Goal: Transaction & Acquisition: Purchase product/service

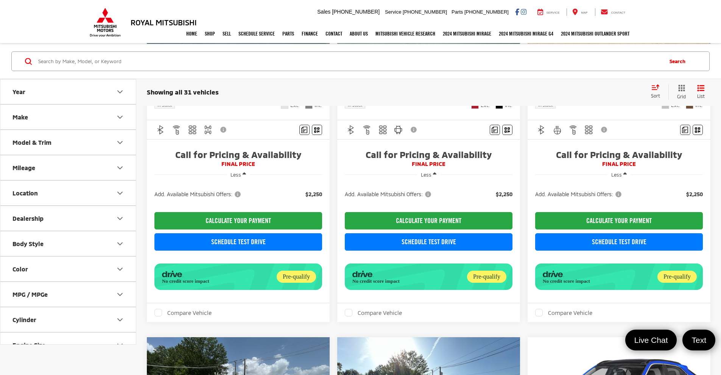
scroll to position [185, 0]
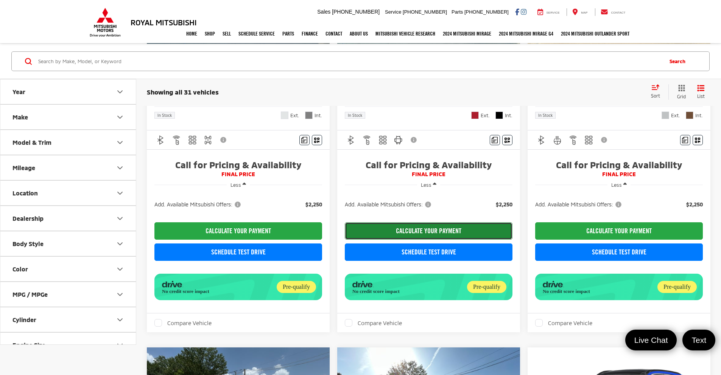
click at [355, 235] on button "CALCULATE YOUR PAYMENT" at bounding box center [429, 230] width 168 height 17
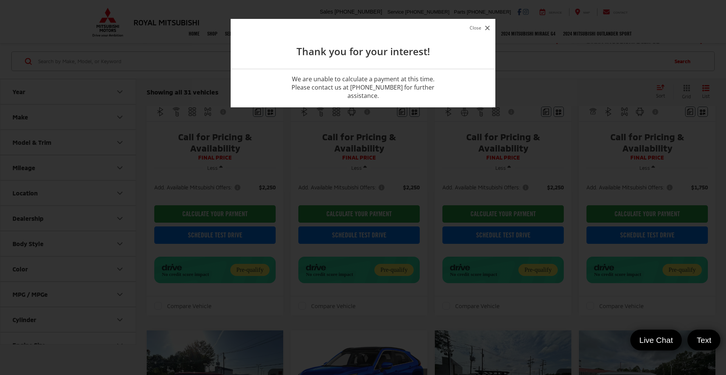
click at [484, 24] on button "Close" at bounding box center [480, 28] width 24 height 10
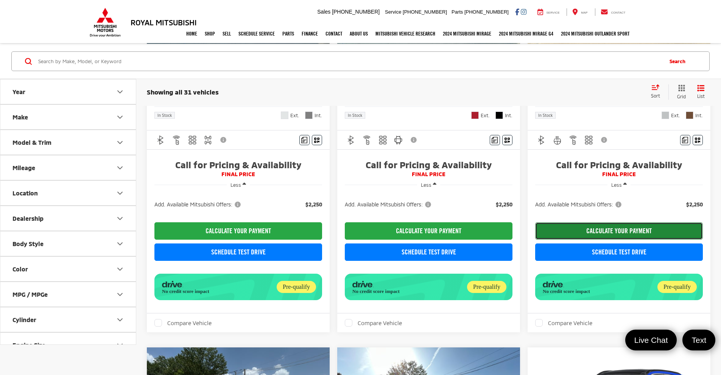
click at [535, 238] on button "CALCULATE YOUR PAYMENT" at bounding box center [619, 230] width 168 height 17
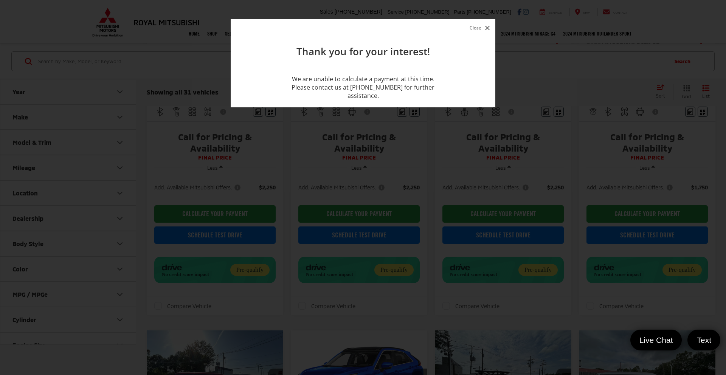
click at [477, 27] on button "Close" at bounding box center [480, 28] width 24 height 10
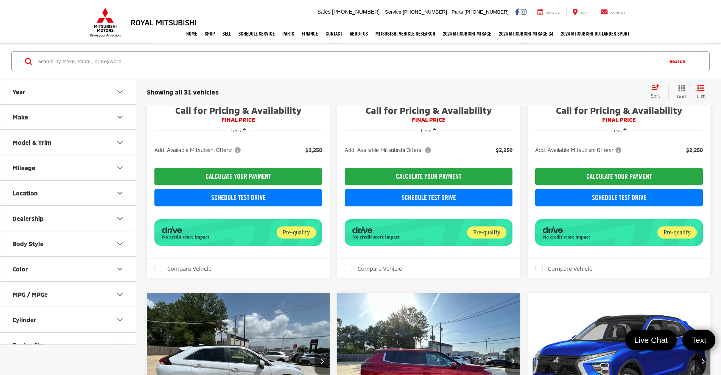
scroll to position [244, 0]
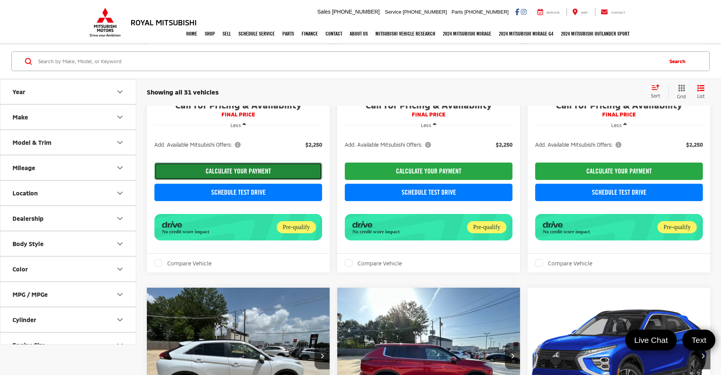
click at [249, 178] on button "CALCULATE YOUR PAYMENT" at bounding box center [238, 171] width 168 height 17
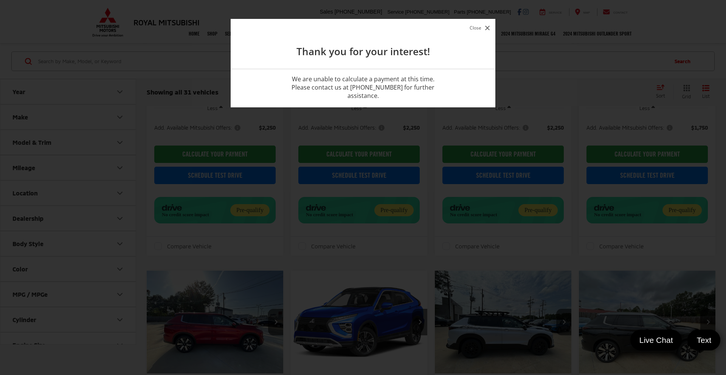
click at [479, 30] on button "Close" at bounding box center [480, 28] width 24 height 10
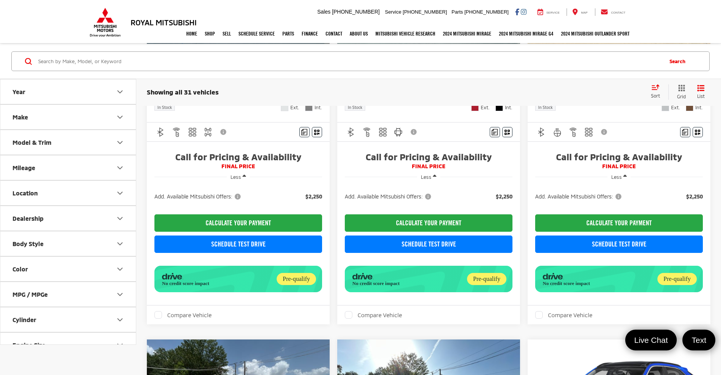
scroll to position [247, 0]
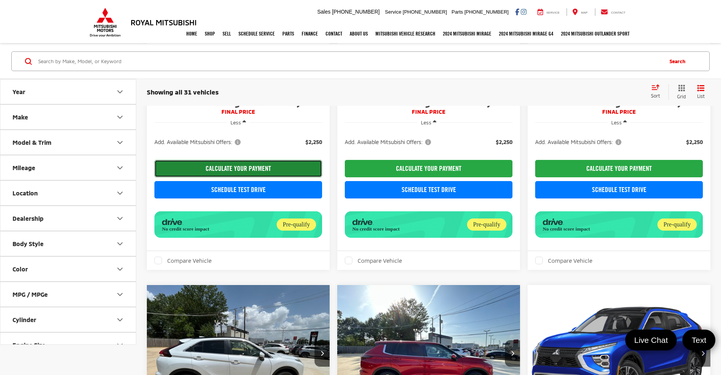
click at [227, 173] on button "CALCULATE YOUR PAYMENT" at bounding box center [238, 168] width 168 height 17
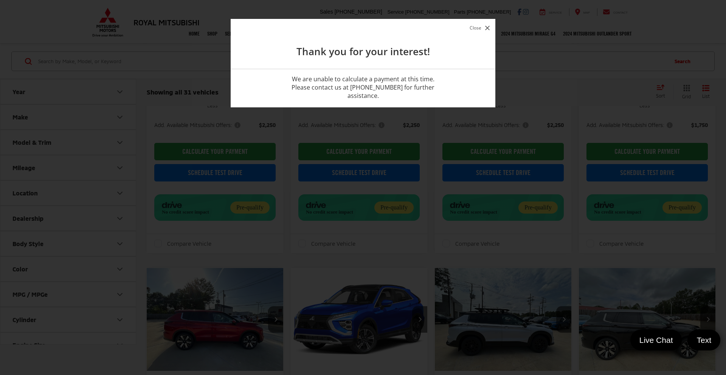
click at [484, 30] on button "Close" at bounding box center [480, 28] width 24 height 10
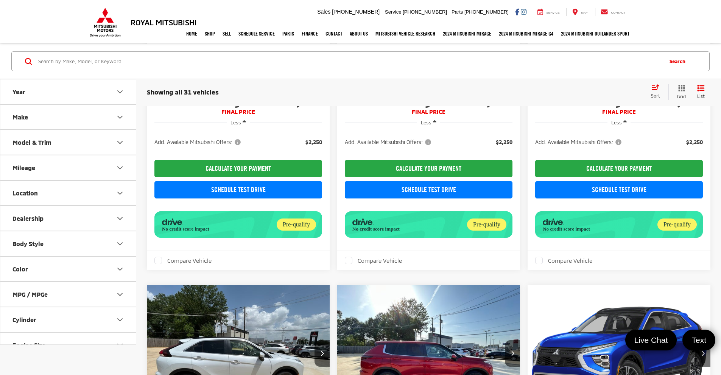
click at [119, 89] on icon "Year" at bounding box center [119, 91] width 9 height 9
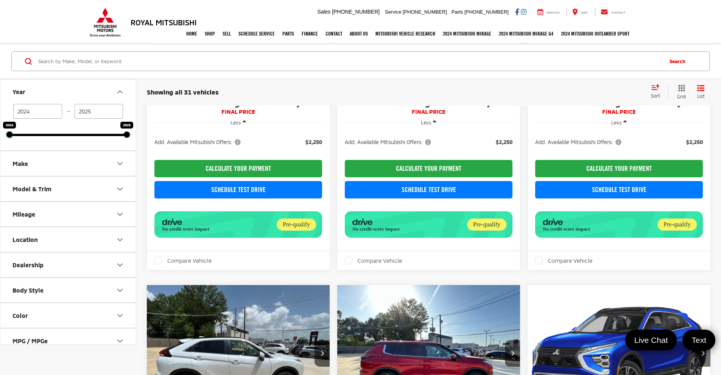
drag, startPoint x: 10, startPoint y: 134, endPoint x: 66, endPoint y: 136, distance: 55.7
click at [66, 136] on div "2024 — 2025 2024 2025" at bounding box center [67, 127] width 135 height 47
click at [65, 136] on div "2024 — 2025 2024 2025" at bounding box center [67, 127] width 135 height 47
click at [71, 135] on div at bounding box center [67, 135] width 117 height 2
click at [64, 135] on div at bounding box center [67, 135] width 117 height 2
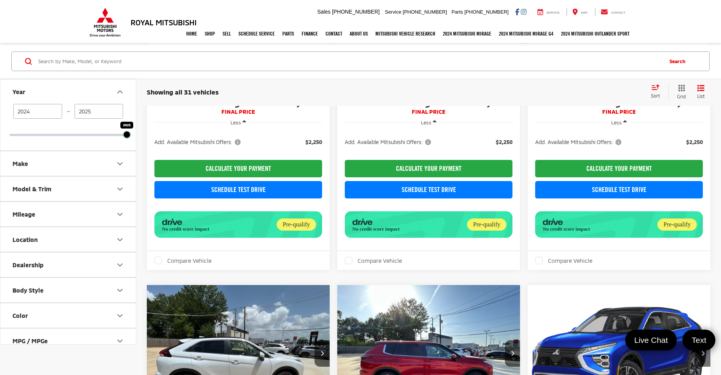
drag, startPoint x: 10, startPoint y: 135, endPoint x: 78, endPoint y: 138, distance: 68.5
click at [78, 138] on div "2024 — 2025 2025 2025" at bounding box center [67, 127] width 135 height 47
type input "2025"
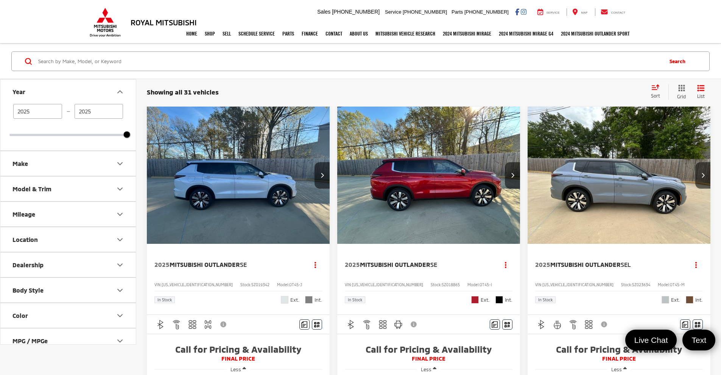
click at [125, 163] on button "Make" at bounding box center [68, 163] width 136 height 25
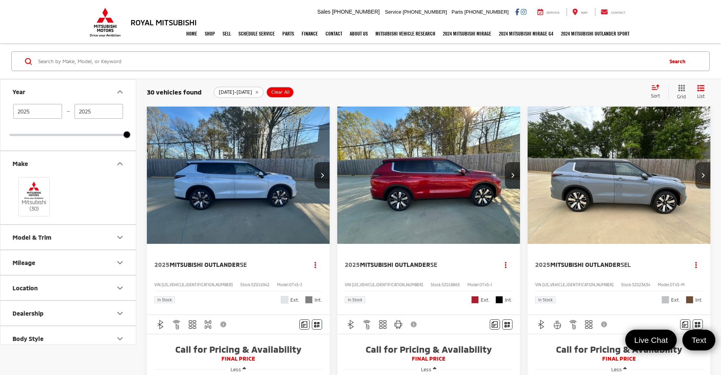
click at [123, 164] on icon "Make" at bounding box center [119, 163] width 9 height 9
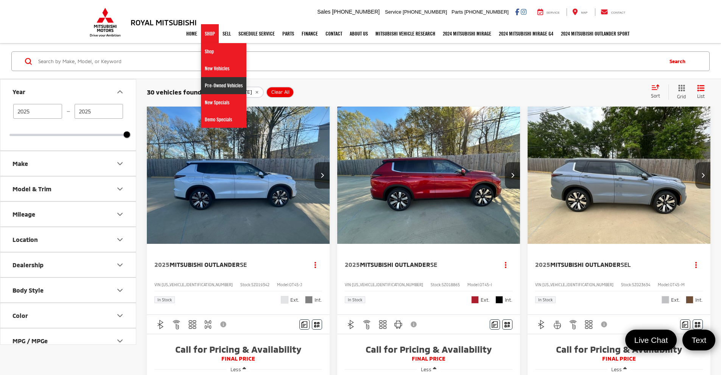
click at [208, 90] on link "Pre-Owned Vehicles" at bounding box center [223, 85] width 45 height 17
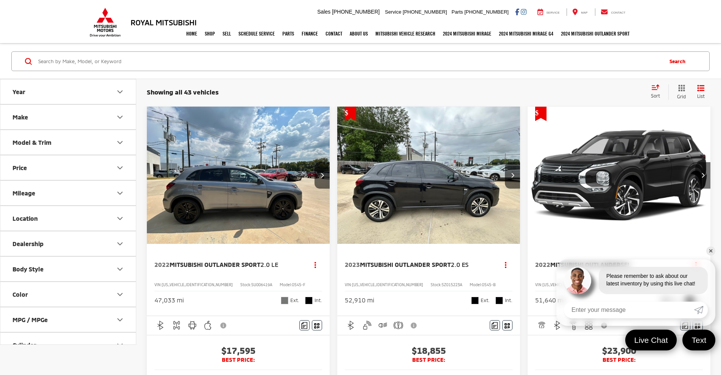
click at [119, 120] on icon "Make" at bounding box center [119, 117] width 9 height 9
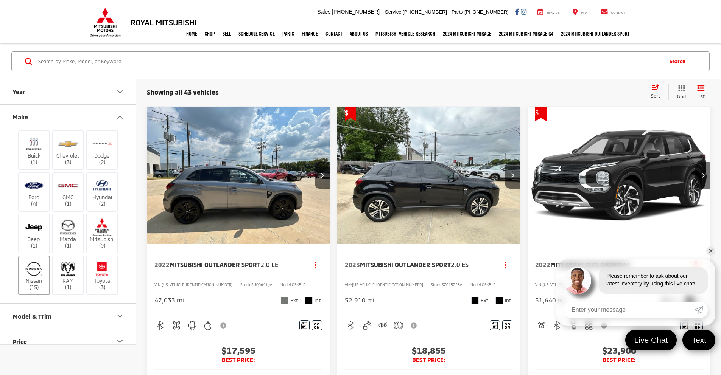
click at [27, 281] on label "Nissan (15)" at bounding box center [34, 275] width 31 height 31
click at [0, 0] on input "Nissan (15)" at bounding box center [0, 0] width 0 height 0
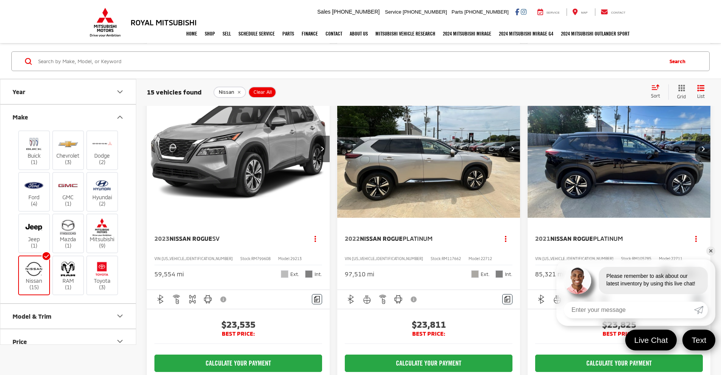
scroll to position [1154, 0]
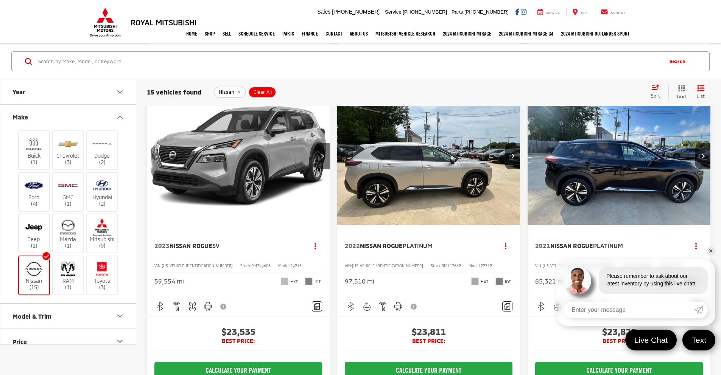
click at [711, 251] on link "✕" at bounding box center [710, 251] width 9 height 9
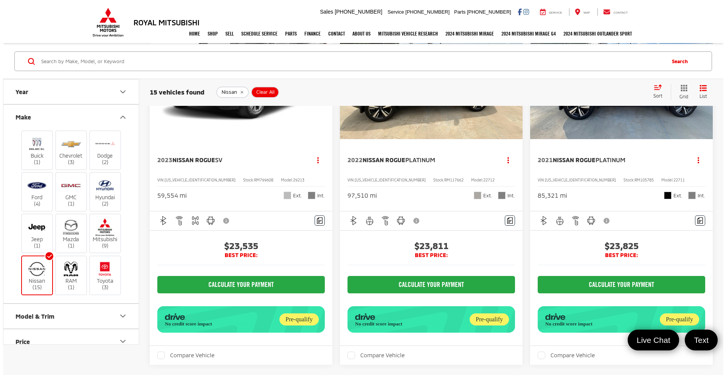
scroll to position [1221, 0]
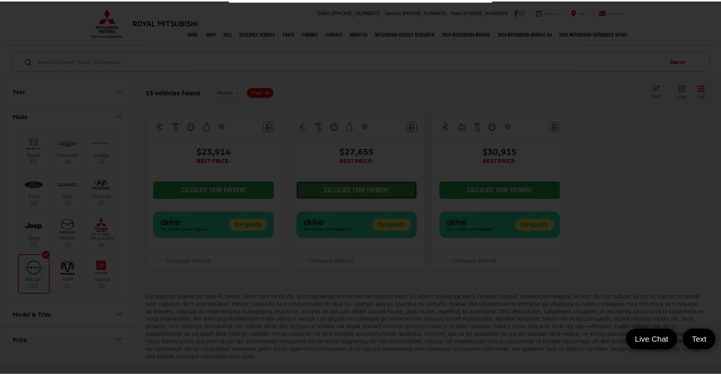
scroll to position [2, 0]
